Goal: Task Accomplishment & Management: Manage account settings

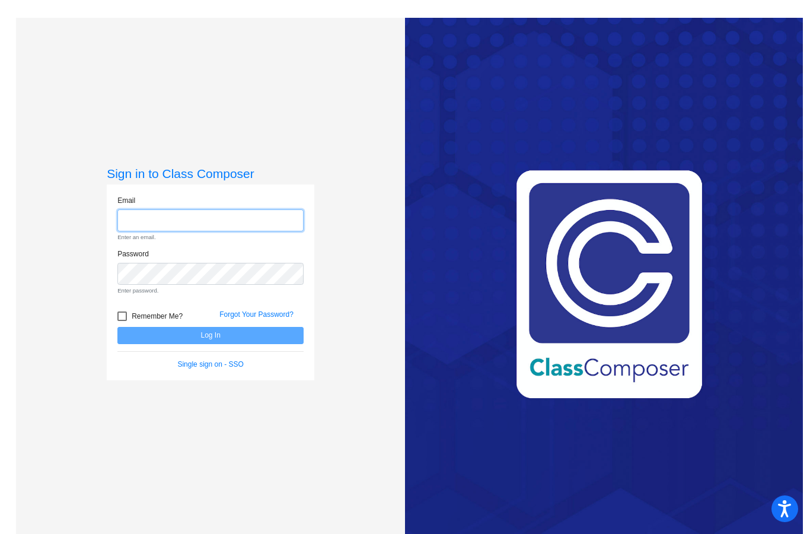
type input "[PERSON_NAME][EMAIL_ADDRESS][DOMAIN_NAME]"
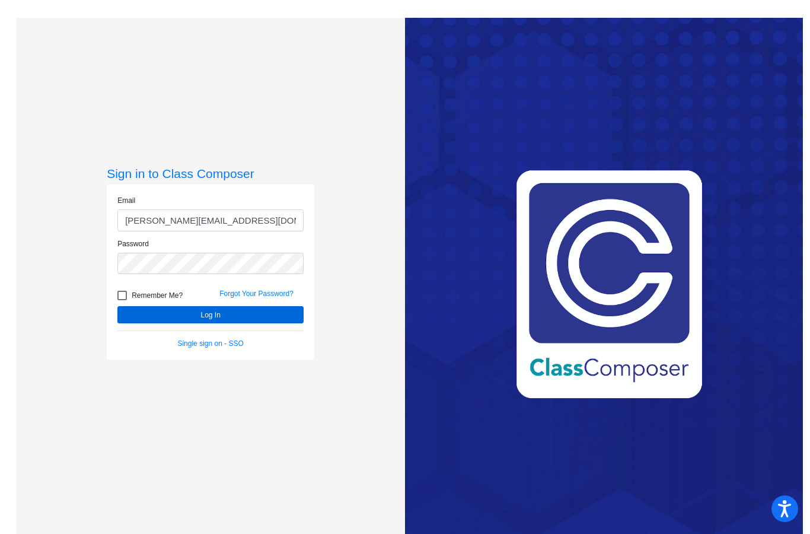
click at [147, 323] on button "Log In" at bounding box center [210, 314] width 186 height 17
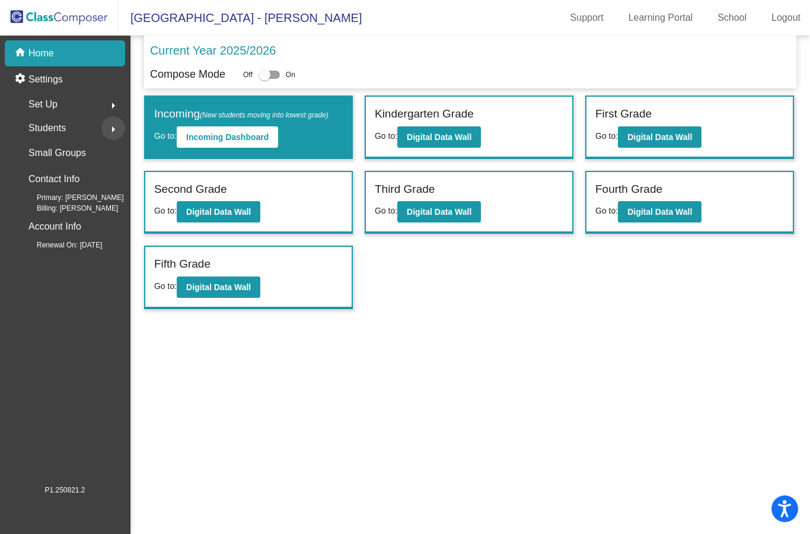
click at [109, 133] on mat-icon "arrow_right" at bounding box center [113, 129] width 14 height 14
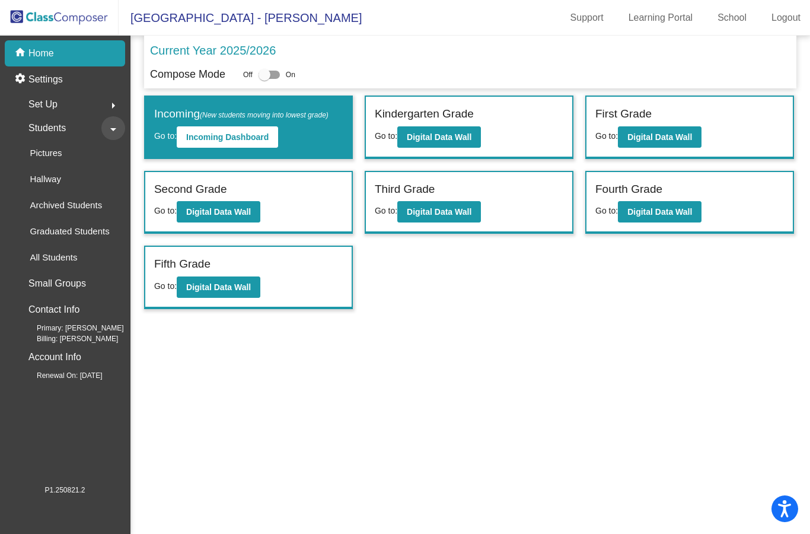
click at [112, 135] on mat-icon "arrow_drop_down" at bounding box center [113, 129] width 14 height 14
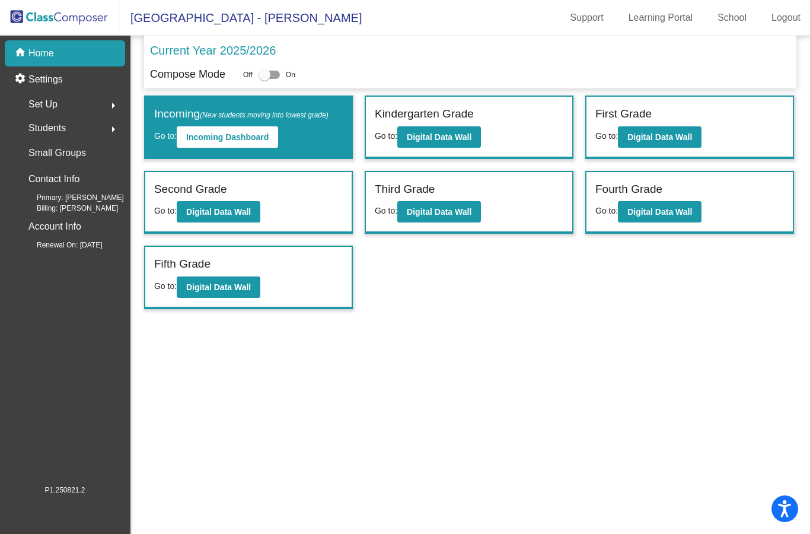
click at [107, 104] on mat-icon "arrow_right" at bounding box center [113, 105] width 14 height 14
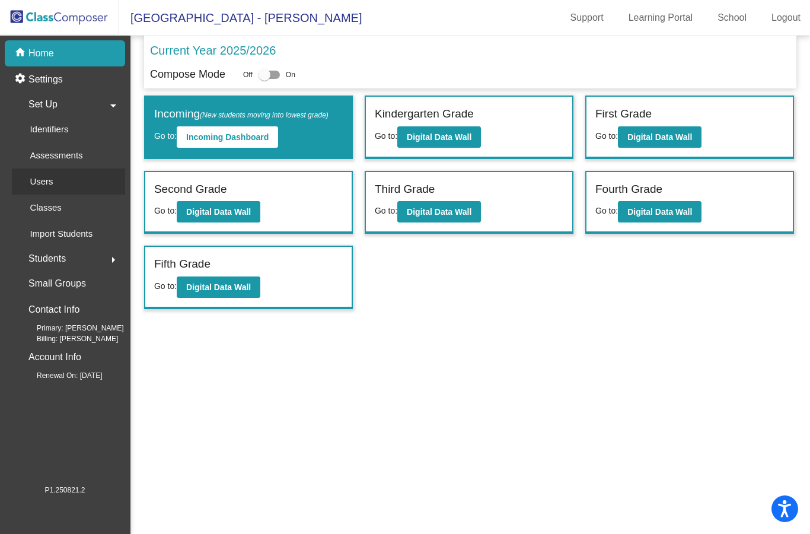
click at [41, 183] on p "Users" at bounding box center [41, 181] width 23 height 14
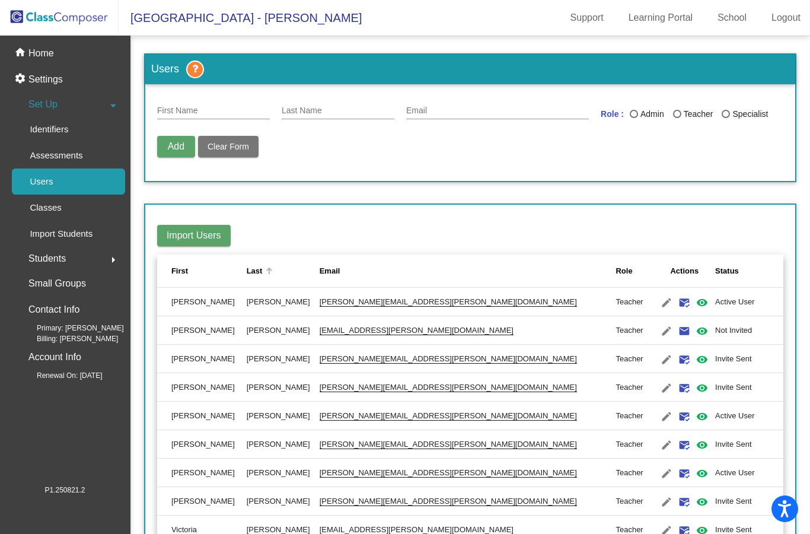
click at [261, 270] on div "Last" at bounding box center [255, 271] width 16 height 12
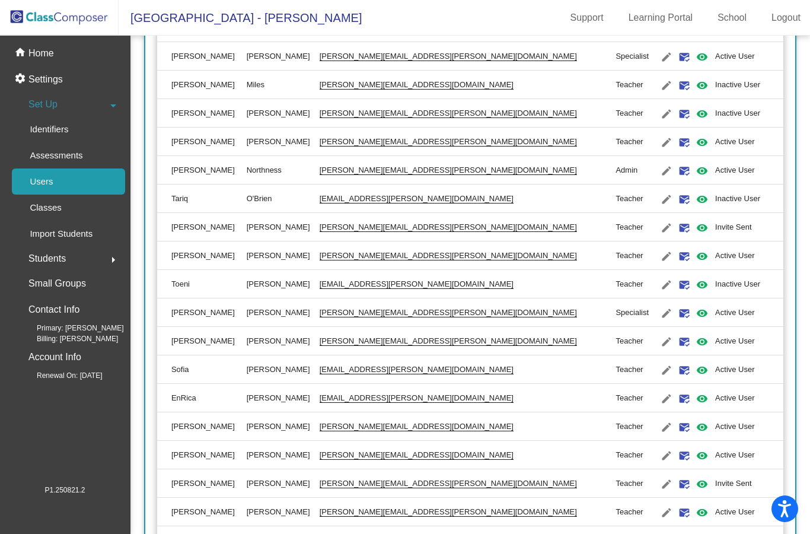
scroll to position [1187, 0]
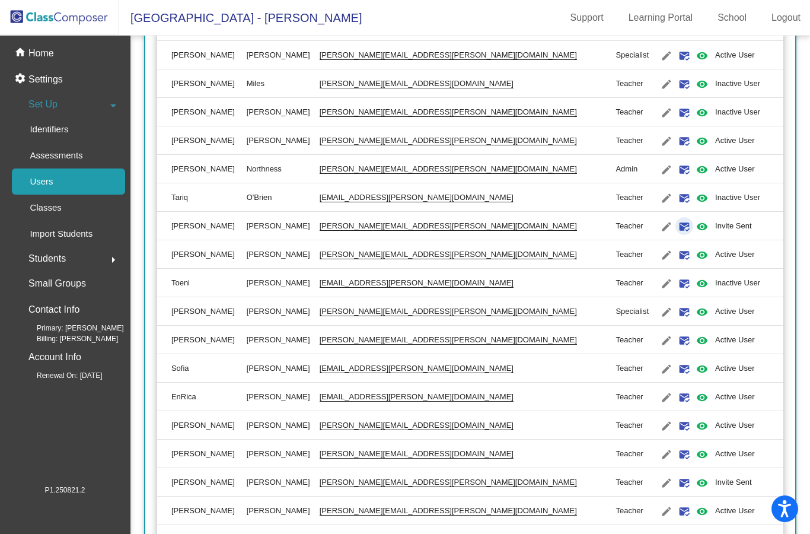
click at [677, 226] on mat-icon "mark_email_read" at bounding box center [684, 227] width 14 height 14
